Goal: Obtain resource: Download file/media

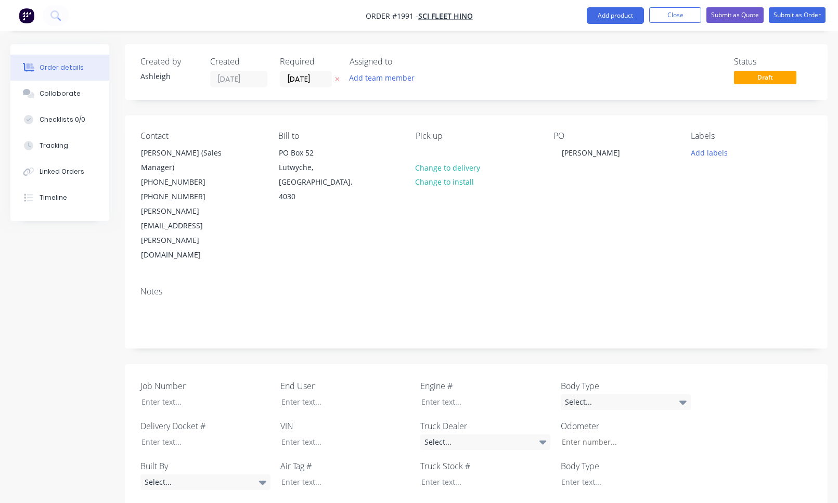
scroll to position [616, 0]
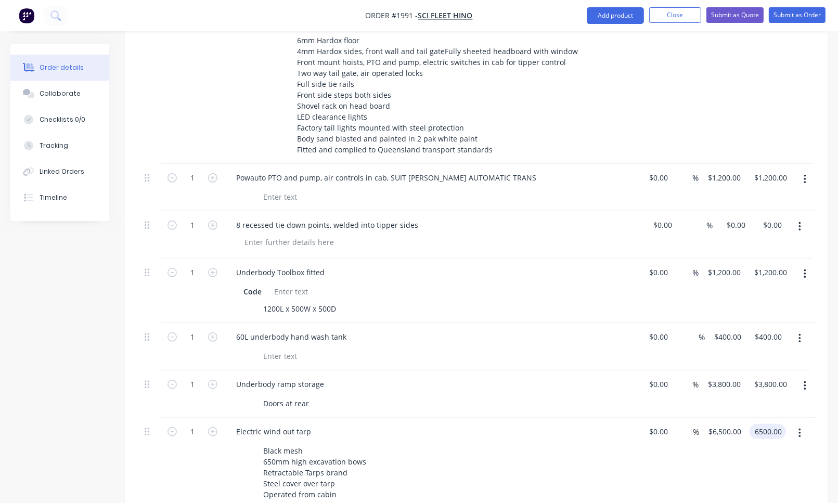
type input "$6,500.00"
click at [669, 14] on button "Close" at bounding box center [676, 15] width 52 height 16
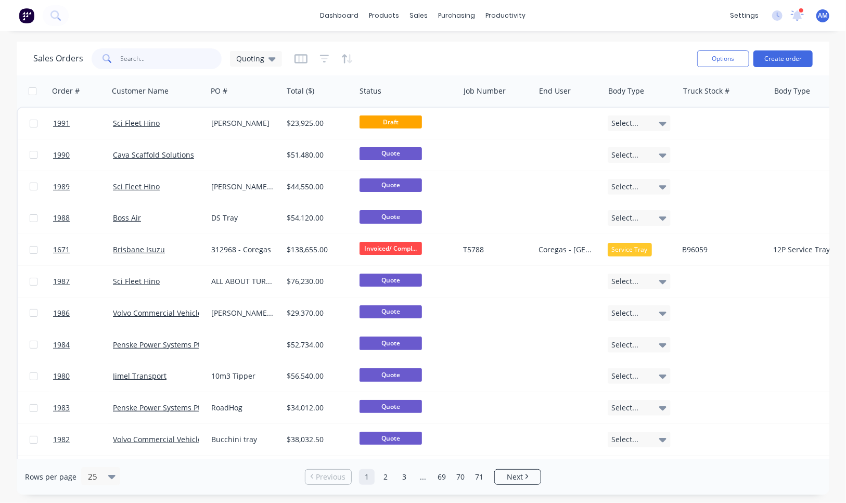
click at [131, 58] on input "text" at bounding box center [171, 58] width 101 height 21
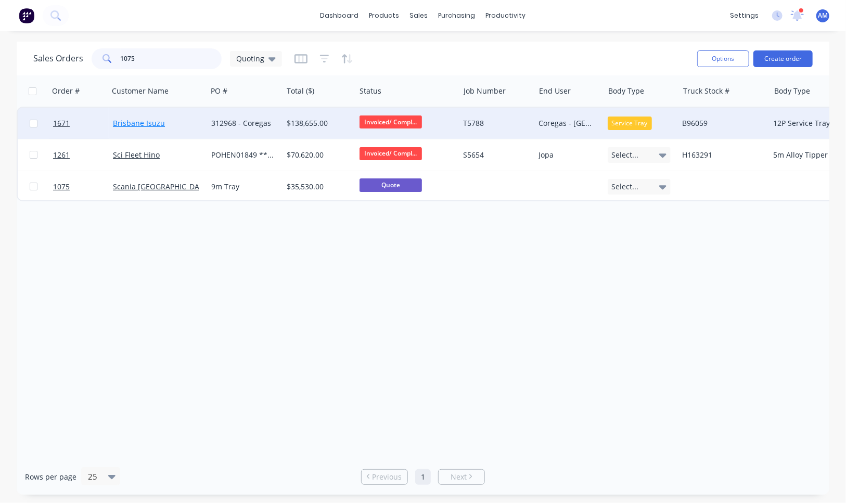
type input "1075"
click at [144, 122] on link "Brisbane Isuzu" at bounding box center [139, 123] width 52 height 10
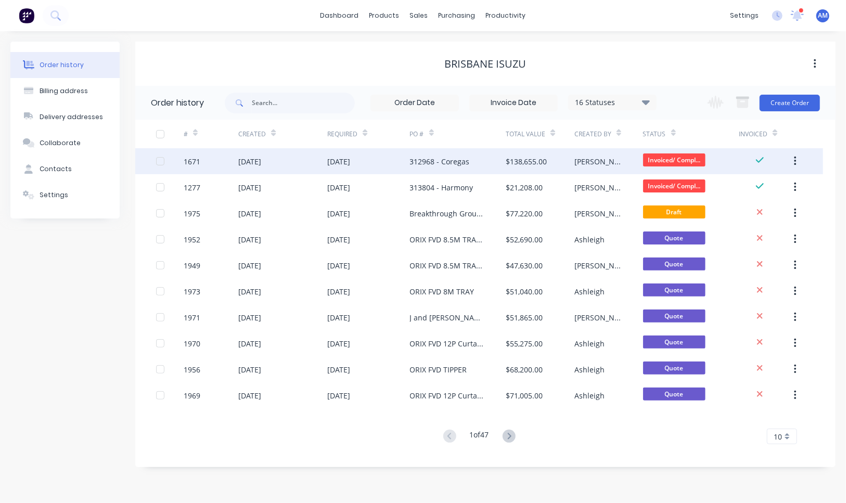
click at [379, 162] on div "[DATE]" at bounding box center [368, 161] width 82 height 26
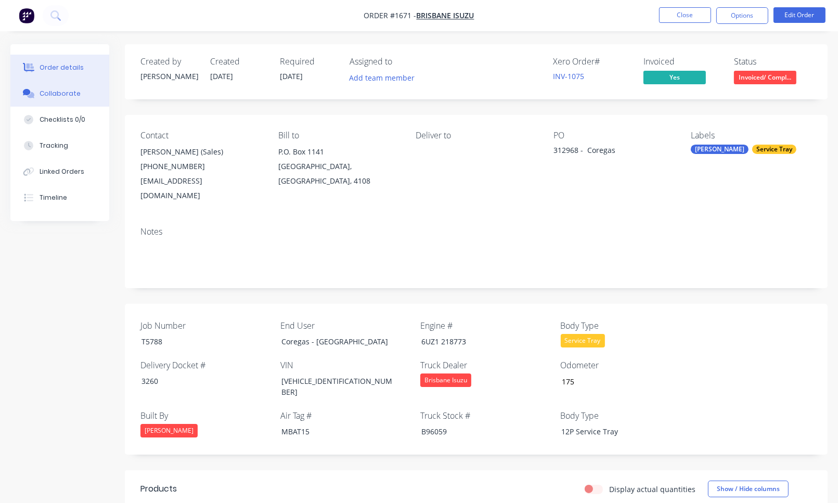
click at [62, 96] on div "Collaborate" at bounding box center [60, 93] width 41 height 9
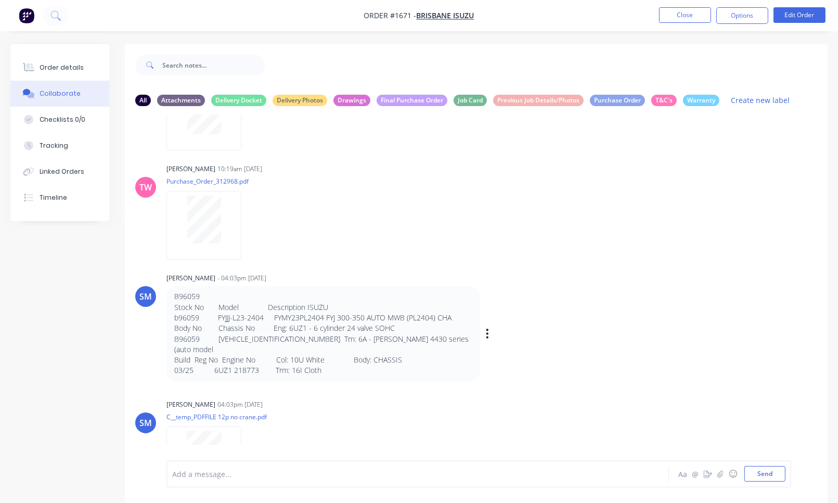
scroll to position [104, 0]
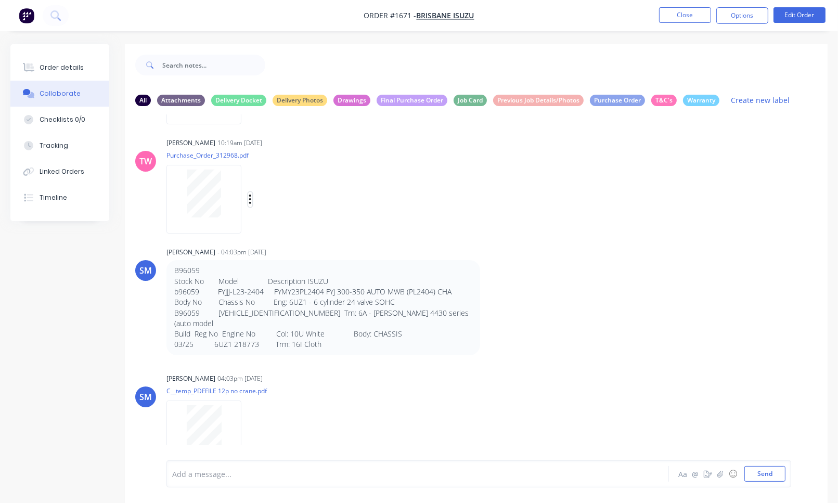
click at [250, 198] on icon "button" at bounding box center [250, 200] width 3 height 12
click at [280, 224] on button "Download" at bounding box center [318, 226] width 117 height 23
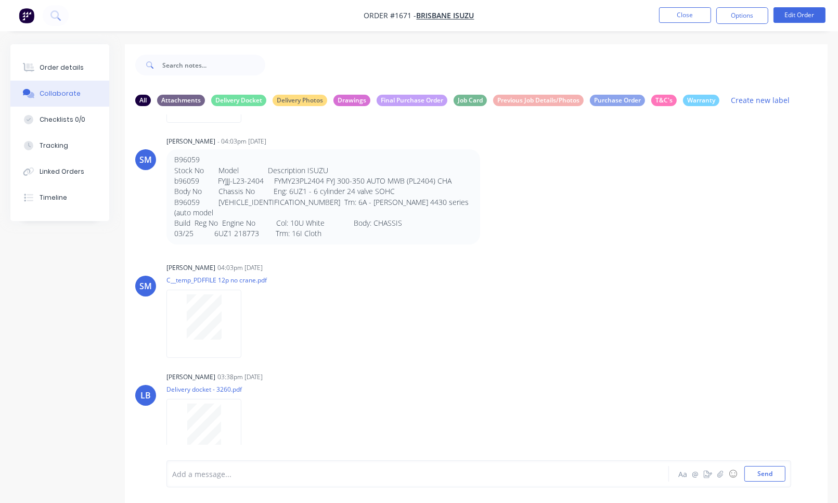
scroll to position [215, 0]
click at [250, 427] on icon "button" at bounding box center [250, 433] width 3 height 12
click at [273, 423] on button "Download" at bounding box center [318, 433] width 117 height 23
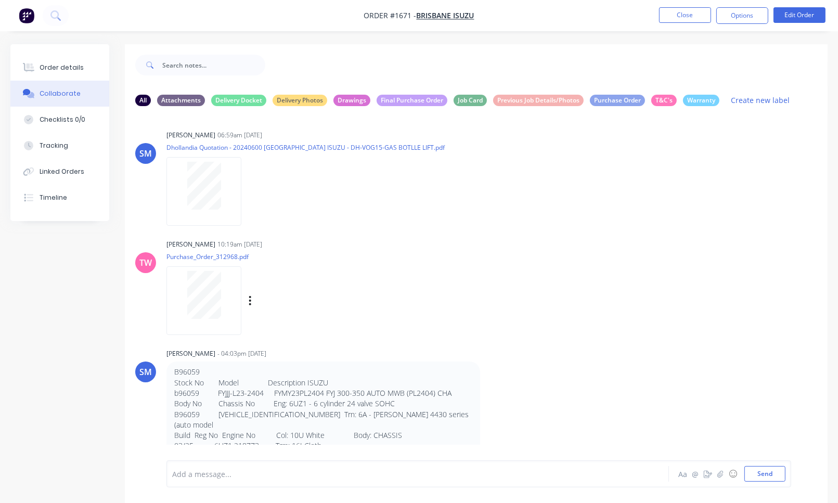
scroll to position [0, 0]
click at [421, 99] on div "Final Purchase Order" at bounding box center [412, 99] width 71 height 11
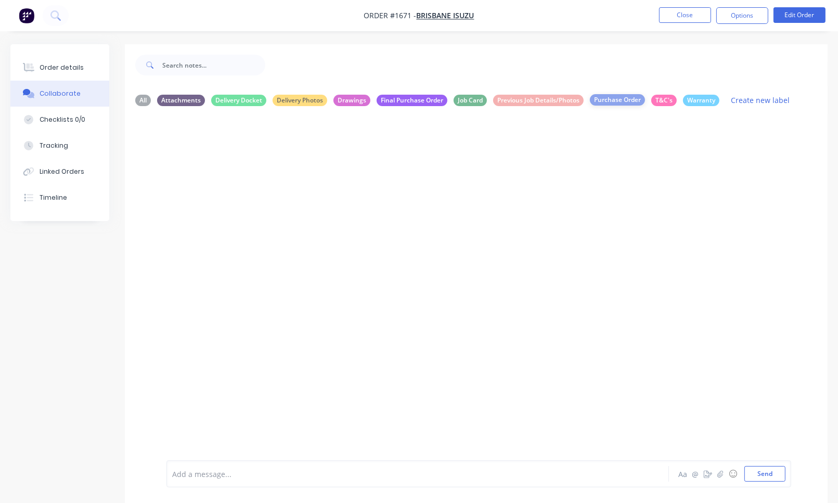
click at [602, 98] on div "Purchase Order" at bounding box center [617, 99] width 55 height 11
click at [291, 100] on div "Delivery Photos" at bounding box center [300, 99] width 55 height 11
click at [256, 101] on div "Delivery Docket" at bounding box center [238, 99] width 55 height 11
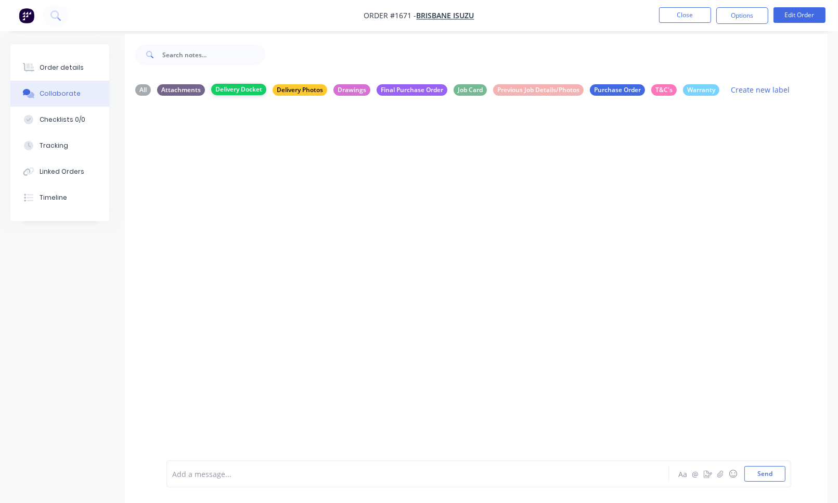
scroll to position [15, 0]
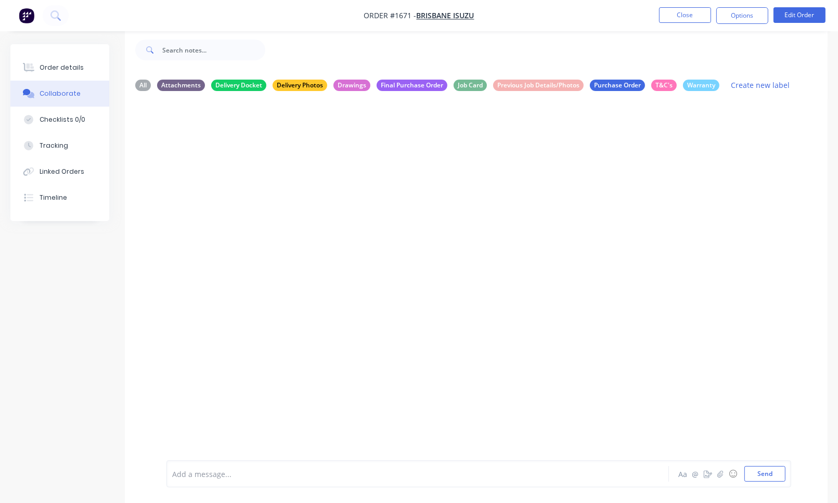
click at [133, 85] on div "All Attachments Delivery Docket Delivery Photos Drawings Final Purchase Order J…" at bounding box center [476, 85] width 703 height 29
click at [146, 83] on div "All" at bounding box center [143, 84] width 16 height 11
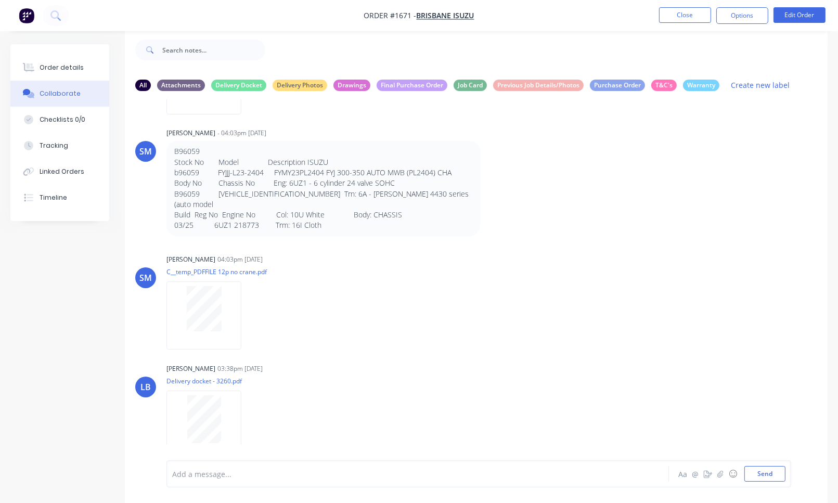
scroll to position [215, 0]
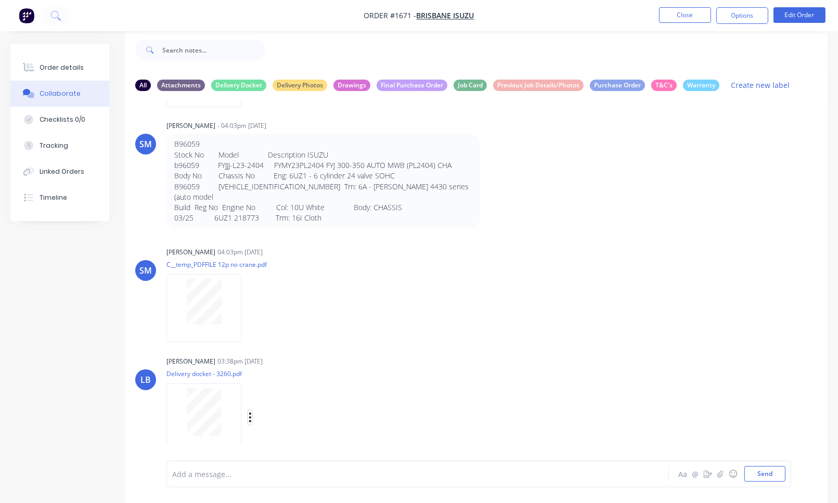
click at [251, 412] on icon "button" at bounding box center [250, 418] width 3 height 12
click at [283, 388] on button "Labels" at bounding box center [318, 395] width 117 height 23
click at [304, 428] on div at bounding box center [300, 437] width 21 height 21
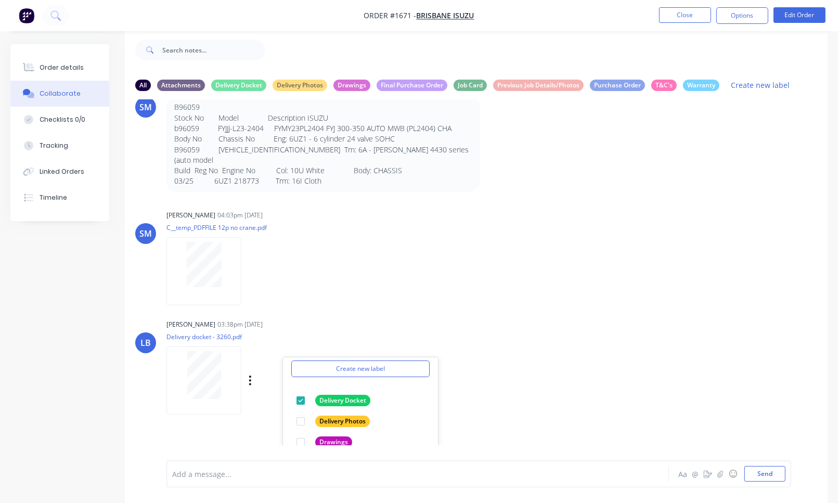
scroll to position [382, 0]
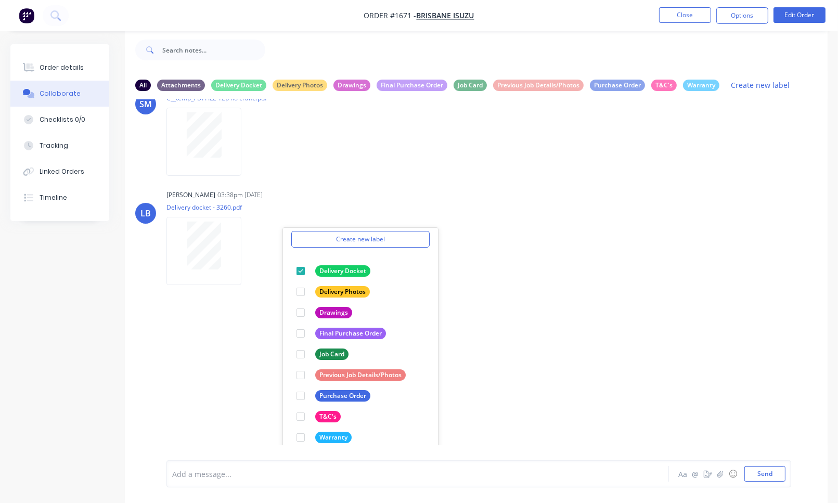
click at [508, 336] on div "SM [PERSON_NAME] 06:59am [DATE] Dhollandia Quotation - 20240600 [GEOGRAPHIC_DAT…" at bounding box center [476, 272] width 703 height 346
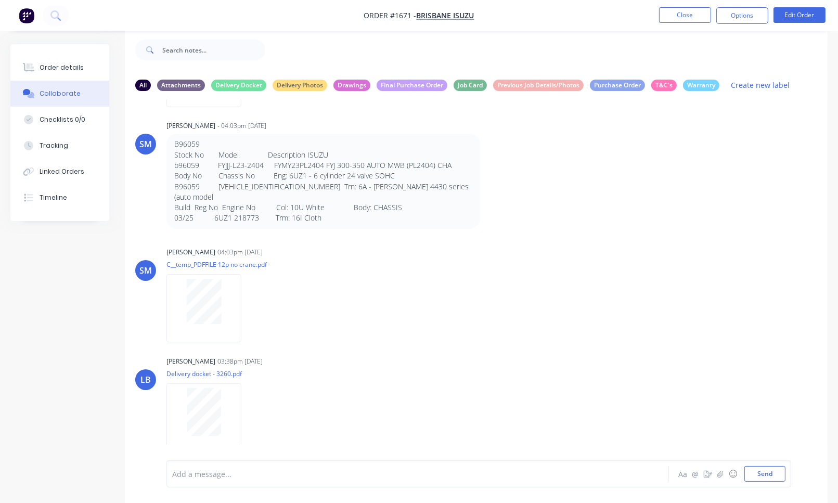
scroll to position [163, 0]
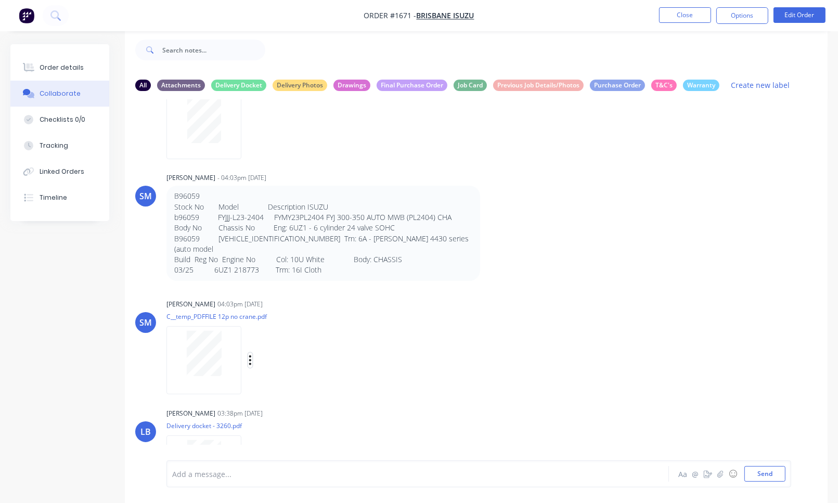
click at [250, 355] on icon "button" at bounding box center [250, 359] width 2 height 9
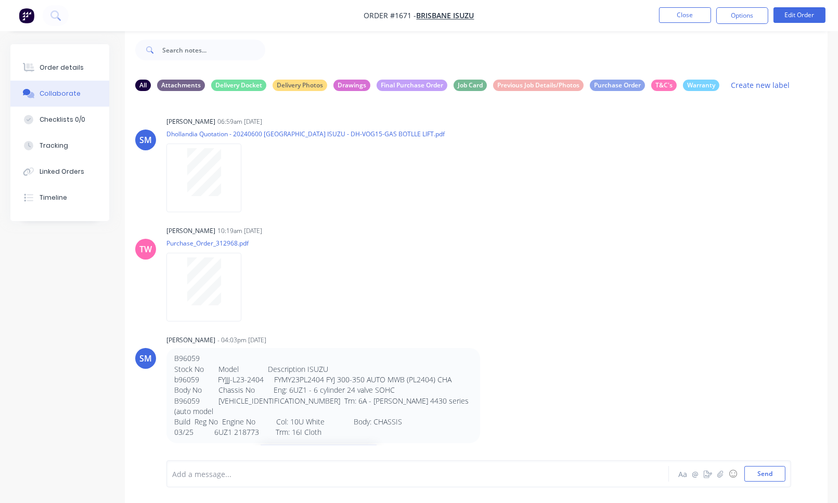
scroll to position [0, 0]
click at [250, 288] on icon "button" at bounding box center [250, 288] width 2 height 9
click at [269, 293] on button "Labels" at bounding box center [318, 292] width 117 height 23
